Goal: Navigation & Orientation: Find specific page/section

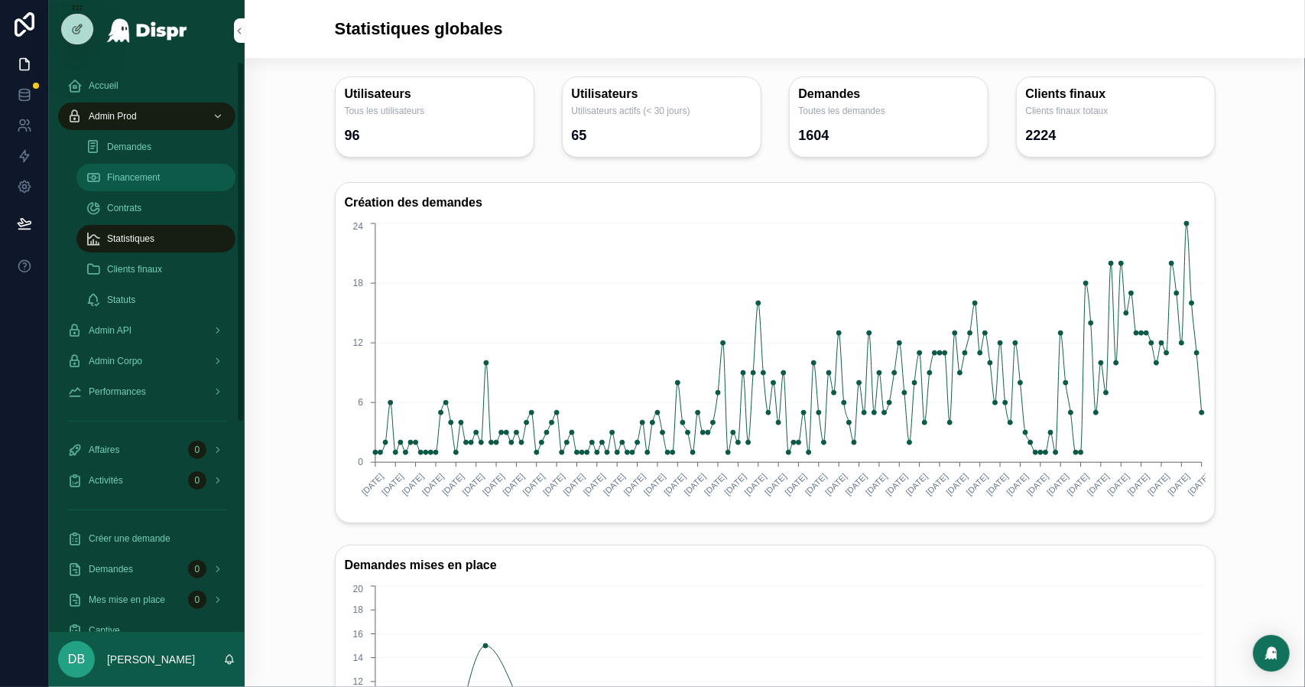
click at [185, 167] on div "Financement" at bounding box center [156, 177] width 141 height 24
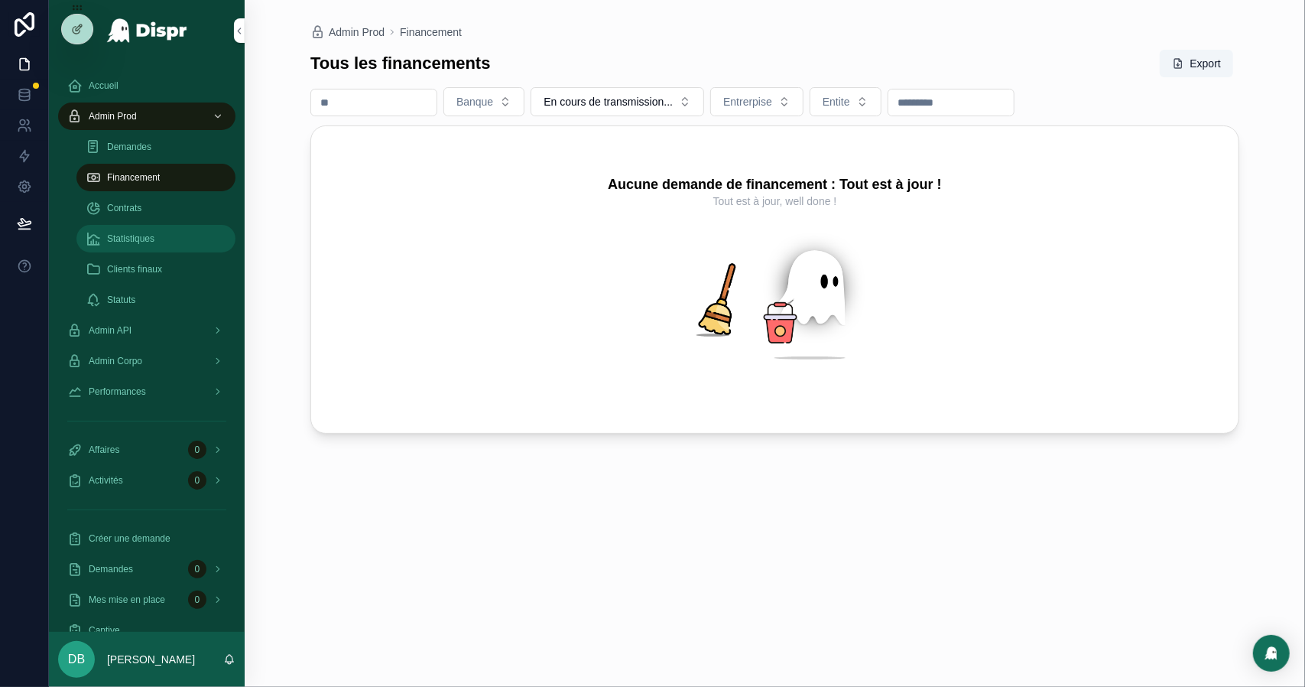
click at [177, 235] on div "Statistiques" at bounding box center [156, 238] width 141 height 24
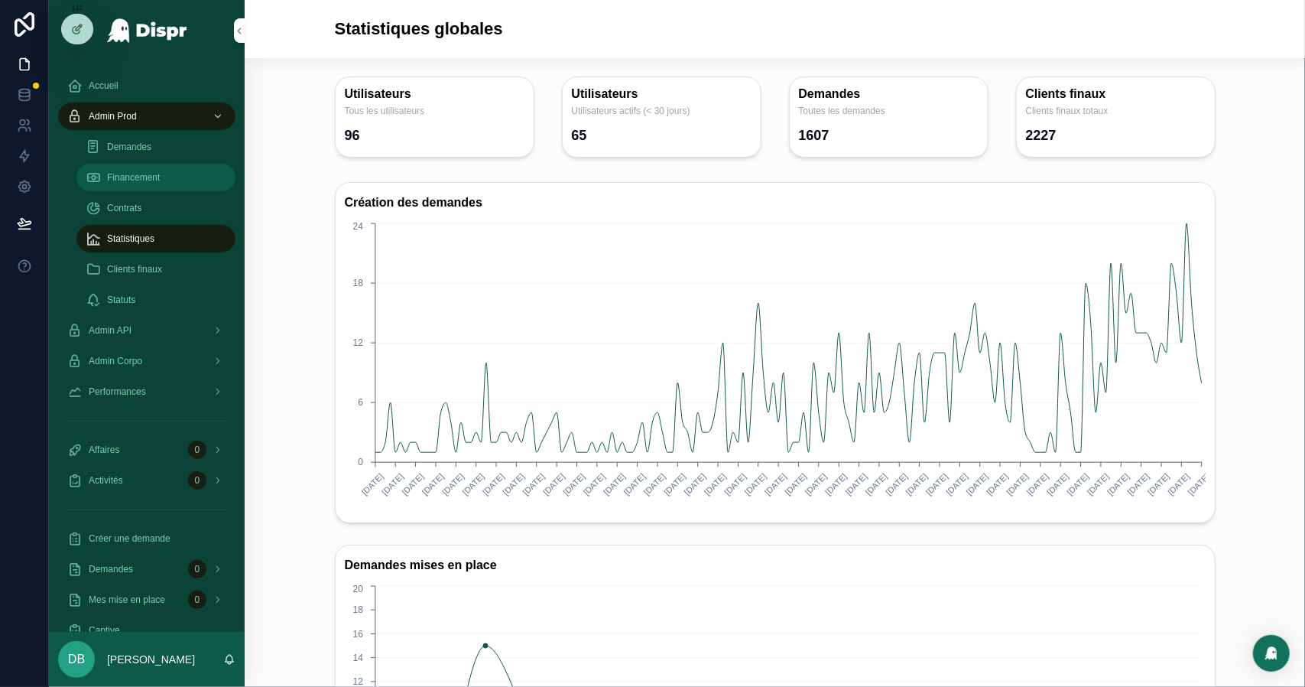
click at [149, 172] on span "Financement" at bounding box center [133, 177] width 53 height 12
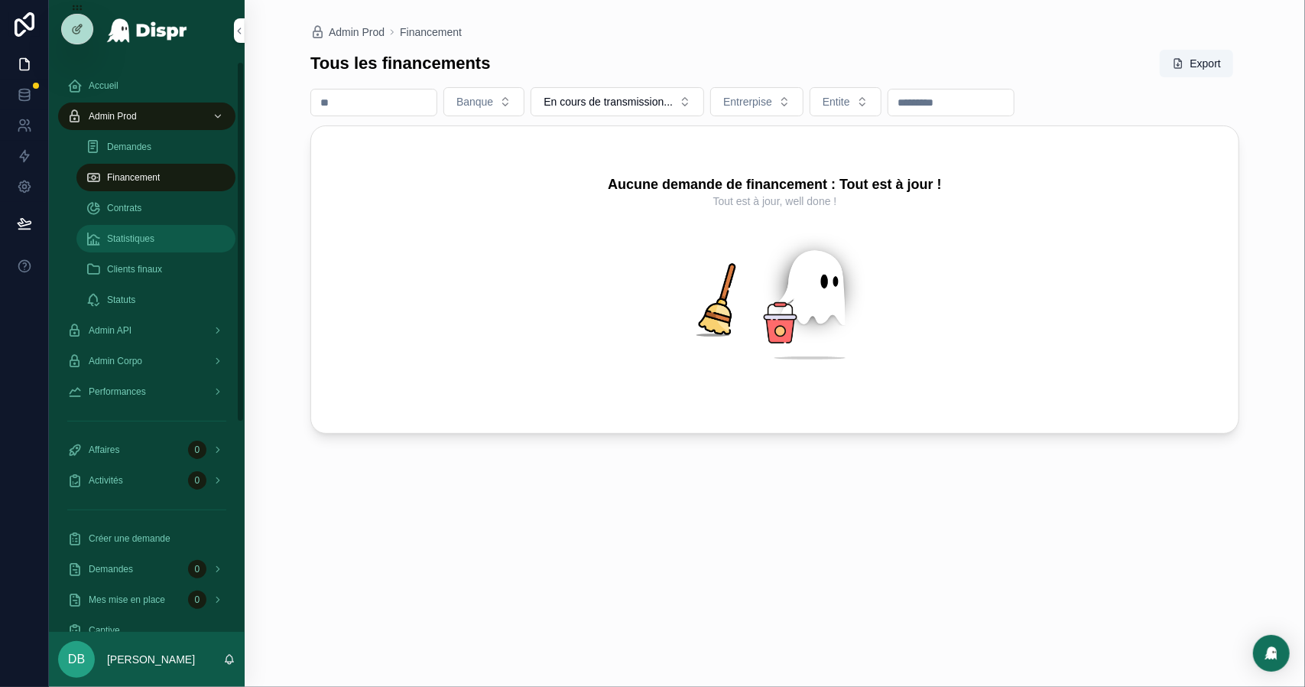
click at [154, 241] on span "Statistiques" at bounding box center [130, 238] width 47 height 12
